Goal: Find specific page/section: Find specific page/section

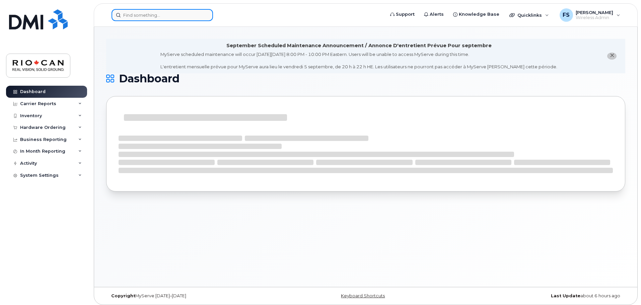
click at [177, 19] on input at bounding box center [162, 15] width 101 height 12
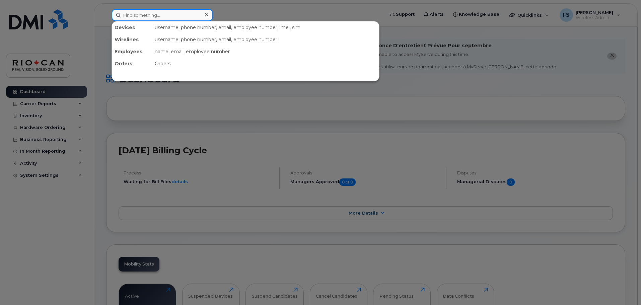
click at [177, 19] on input at bounding box center [162, 15] width 101 height 12
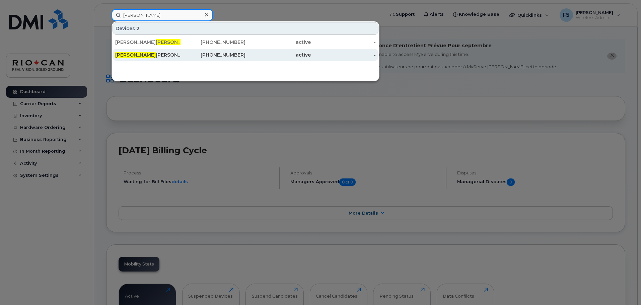
type input "mona"
click at [173, 54] on div "Mona Labib" at bounding box center [147, 55] width 65 height 7
